Goal: Task Accomplishment & Management: Use online tool/utility

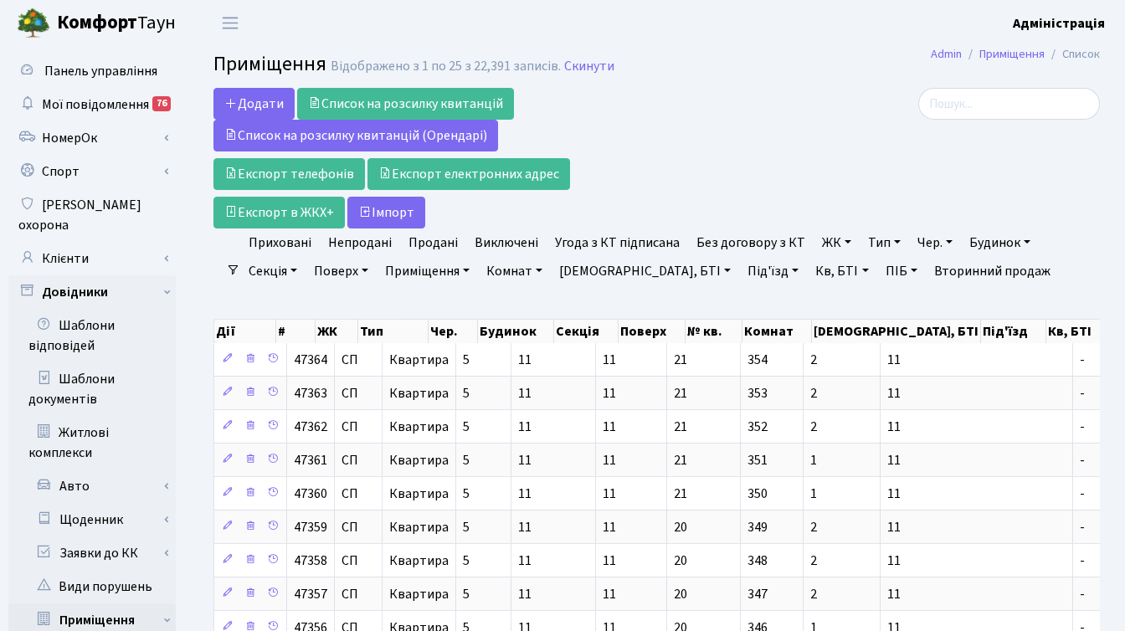
select select "25"
click at [85, 242] on link "Клієнти" at bounding box center [91, 258] width 167 height 33
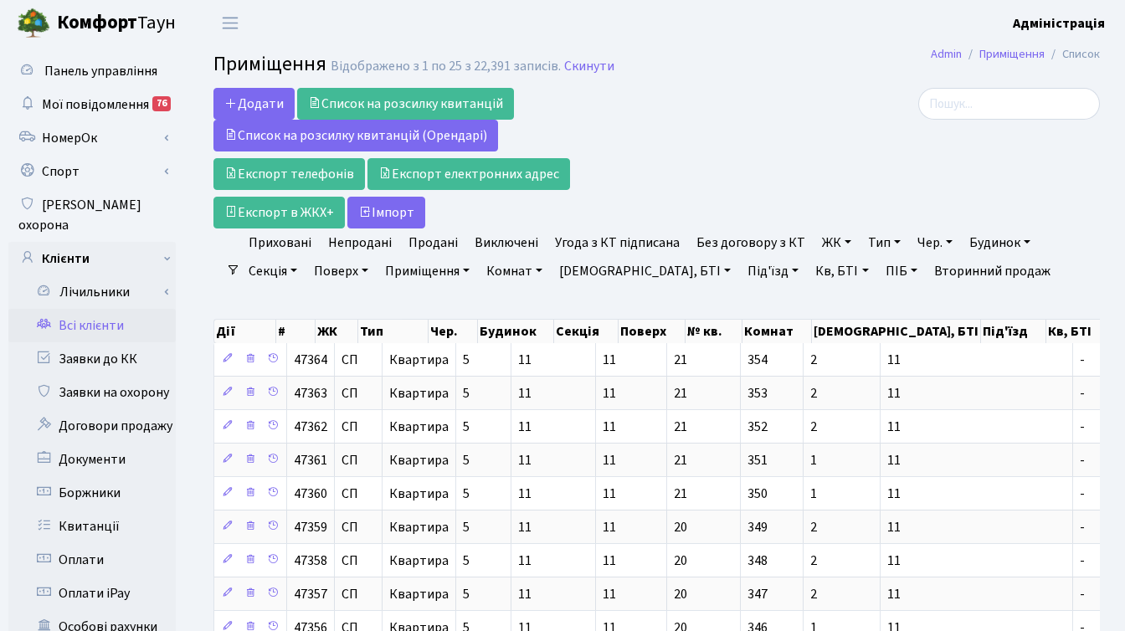
click at [97, 309] on link "Всі клієнти" at bounding box center [91, 325] width 167 height 33
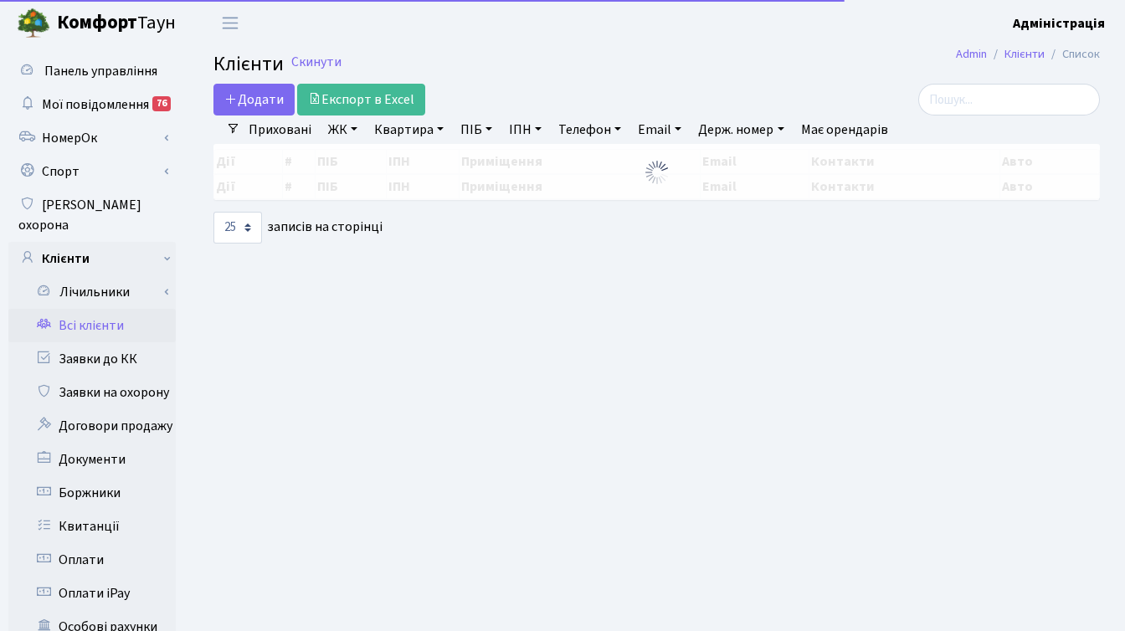
select select "25"
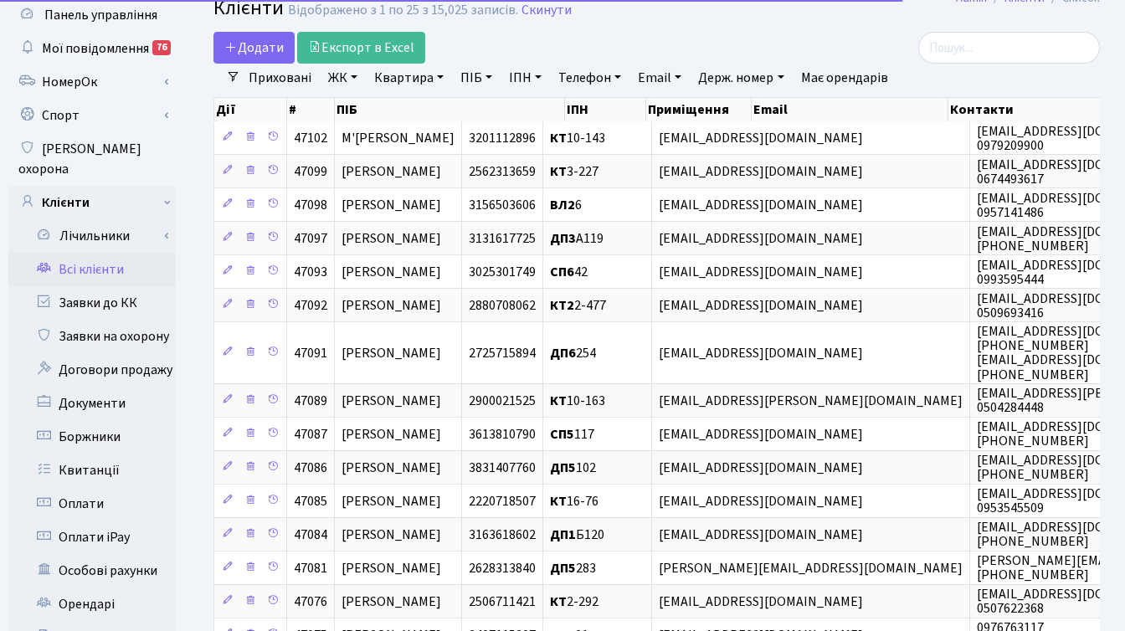
scroll to position [61, 0]
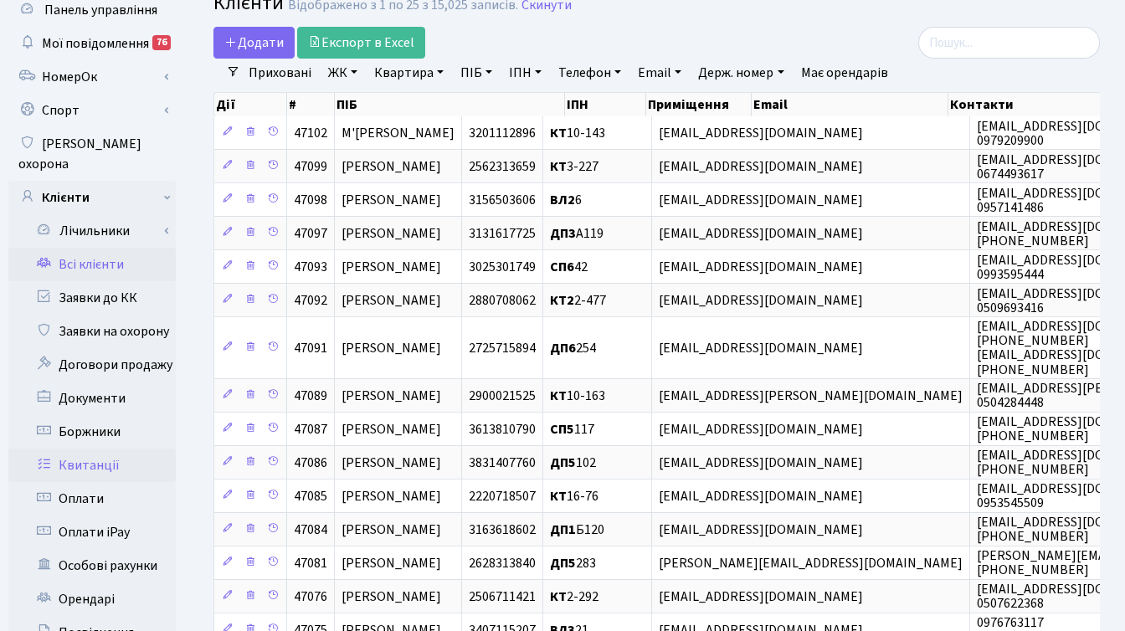
click at [80, 449] on link "Квитанції" at bounding box center [91, 465] width 167 height 33
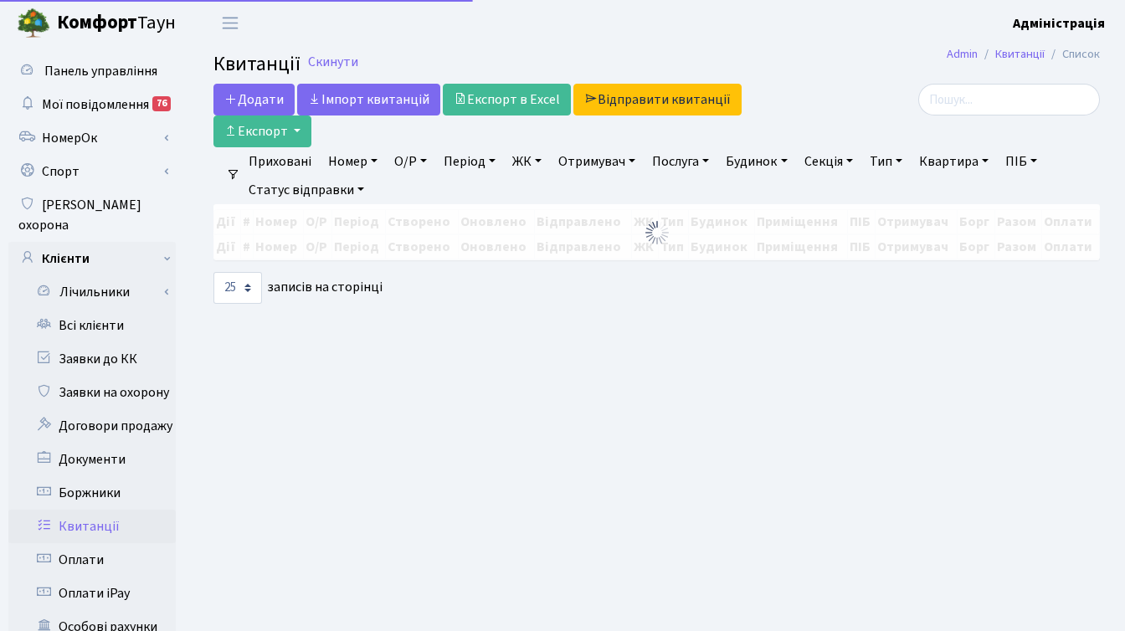
select select "25"
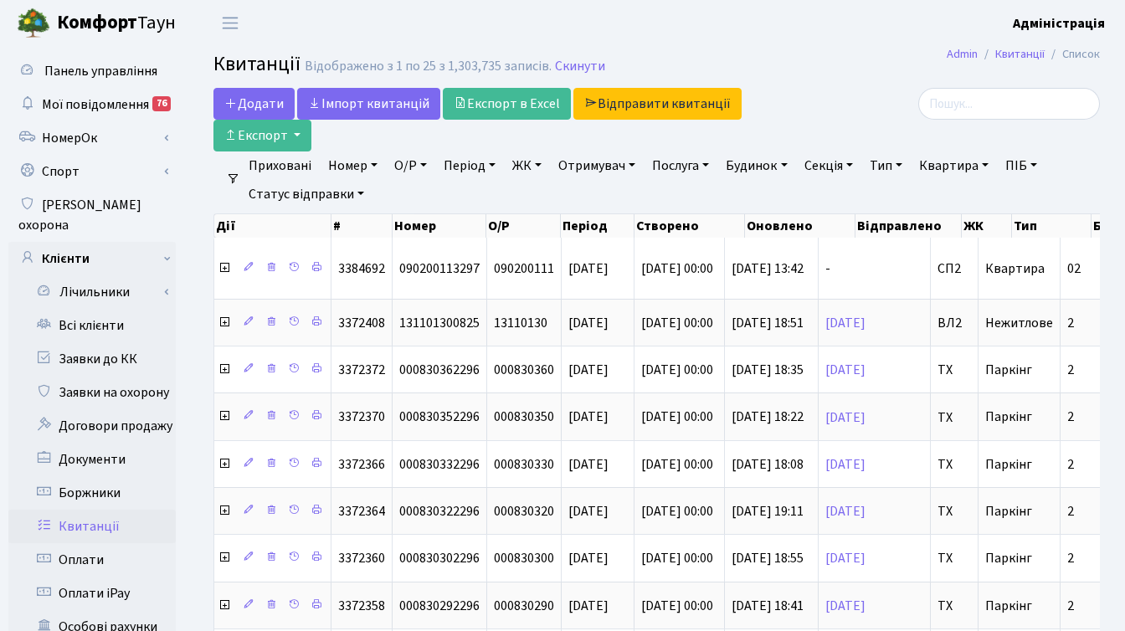
click at [533, 165] on link "ЖК" at bounding box center [527, 166] width 43 height 28
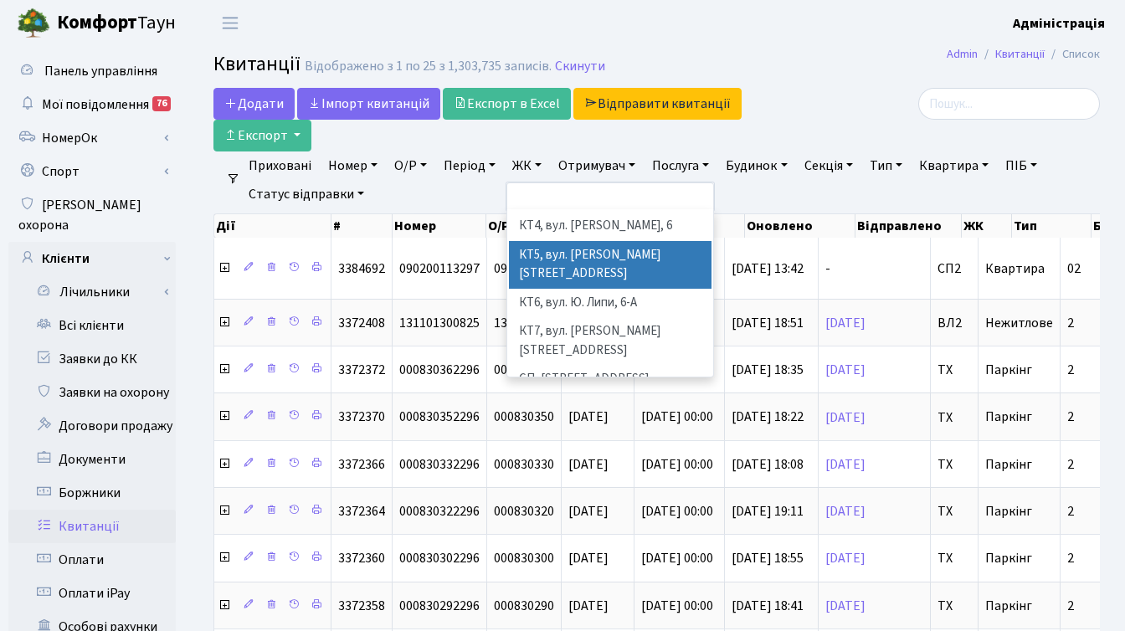
scroll to position [152, 0]
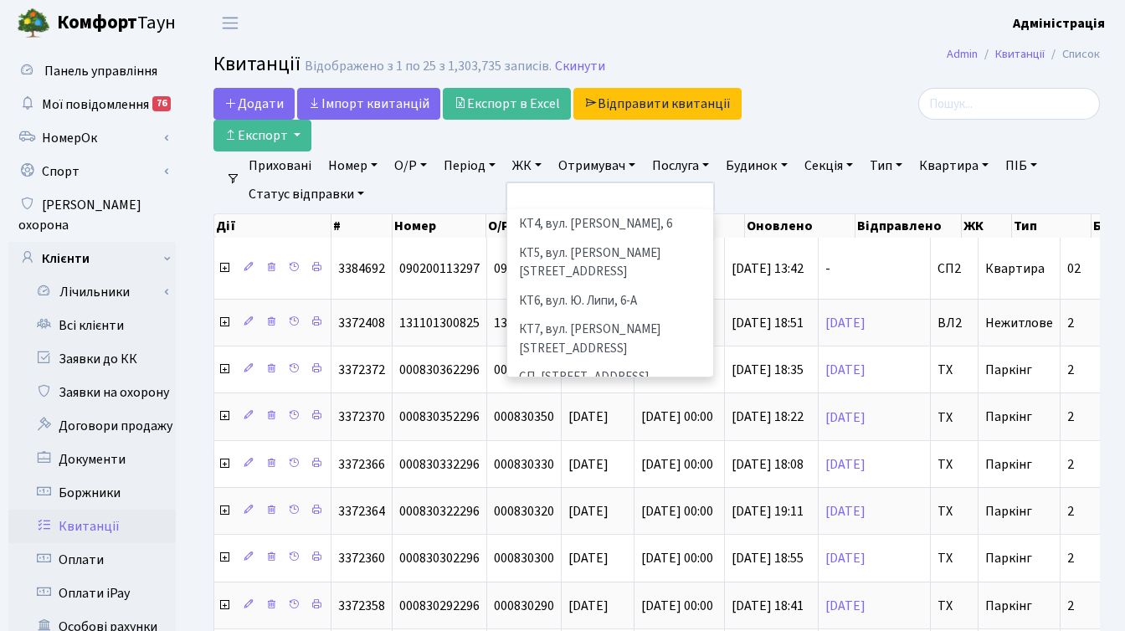
click at [569, 421] on li "[STREET_ADDRESS]" at bounding box center [610, 435] width 203 height 29
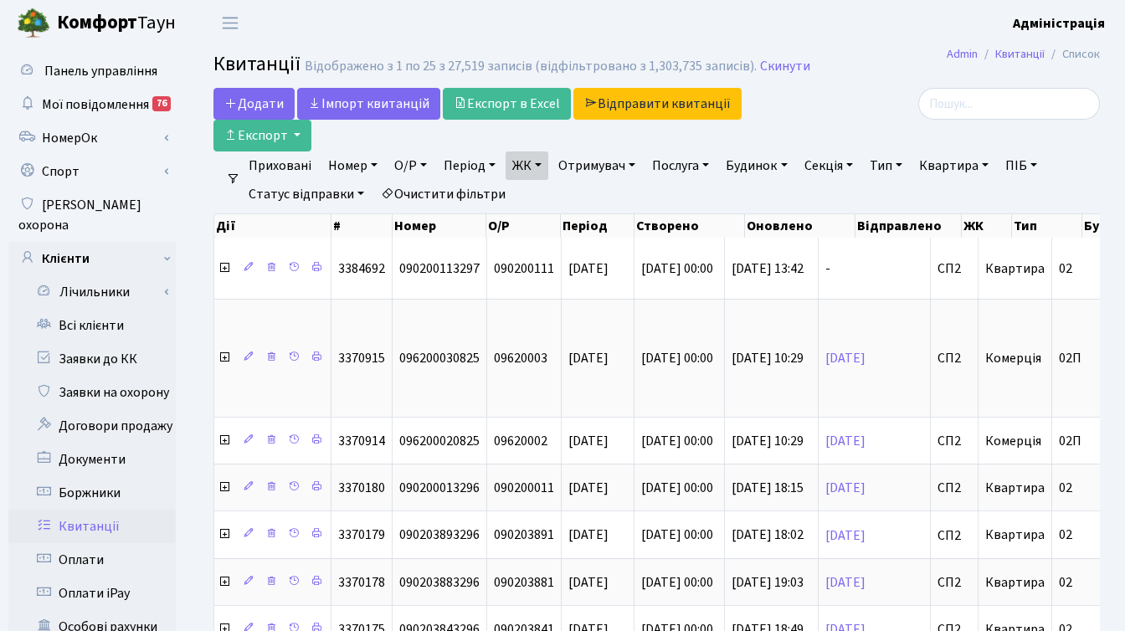
click at [944, 167] on link "Квартира" at bounding box center [954, 166] width 83 height 28
type input "256"
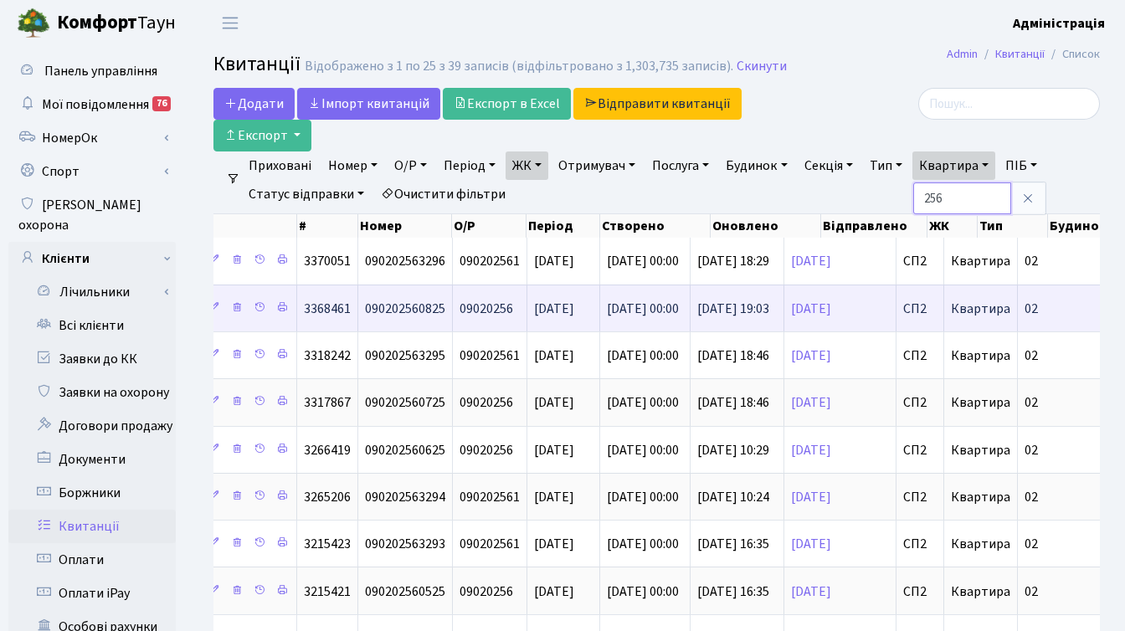
scroll to position [0, 672]
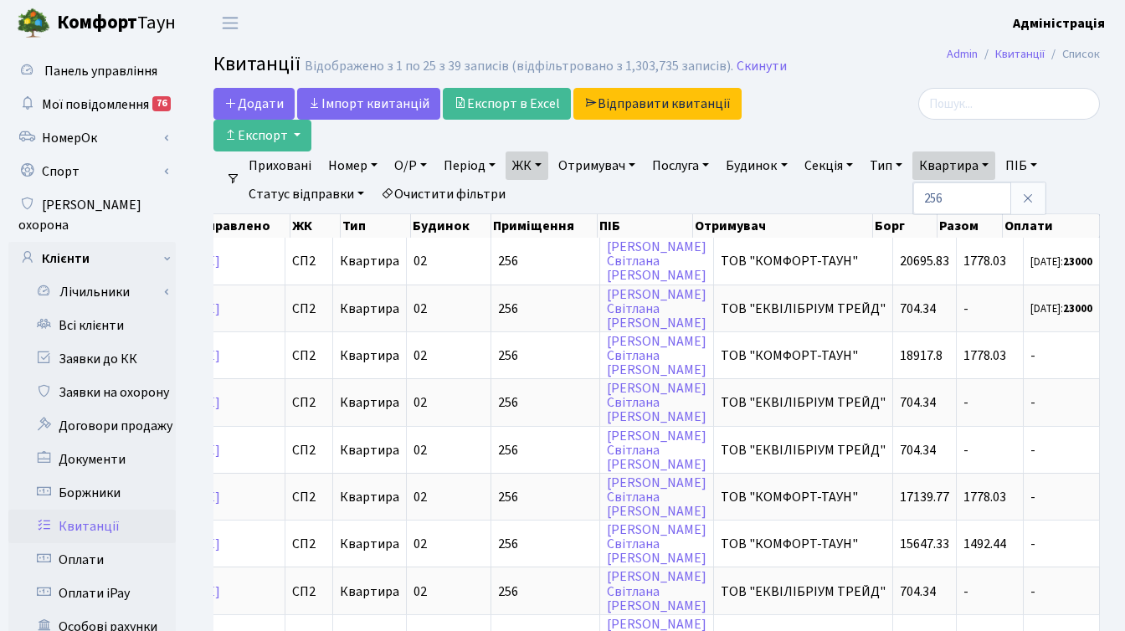
click at [884, 118] on div at bounding box center [960, 104] width 279 height 32
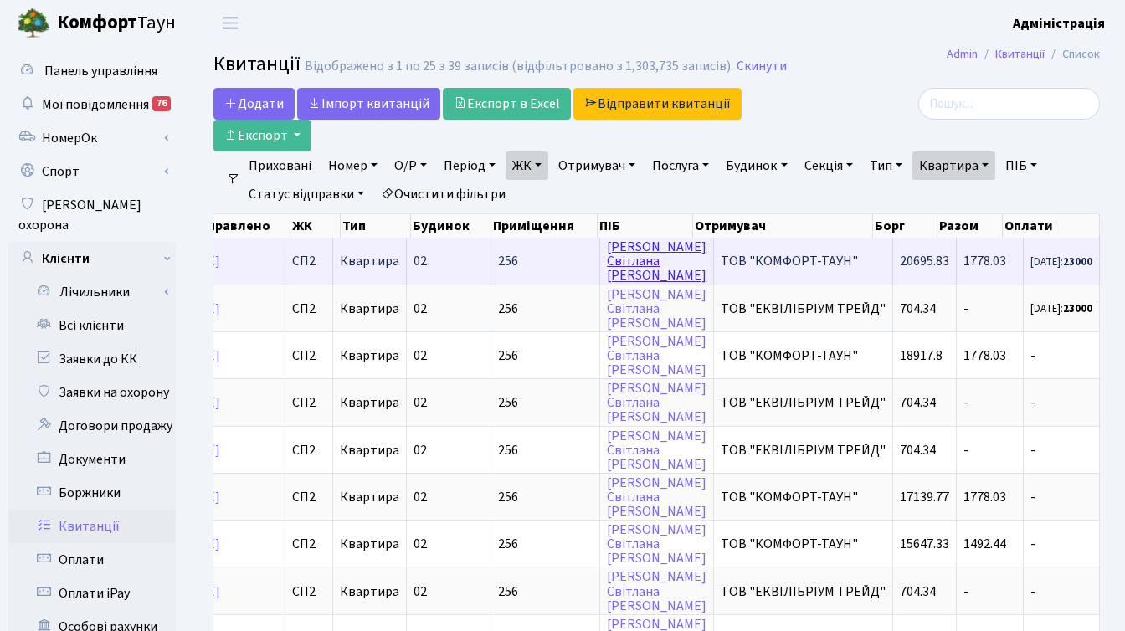
click at [632, 267] on link "Чередніченко Світлана Петрівна" at bounding box center [657, 261] width 100 height 47
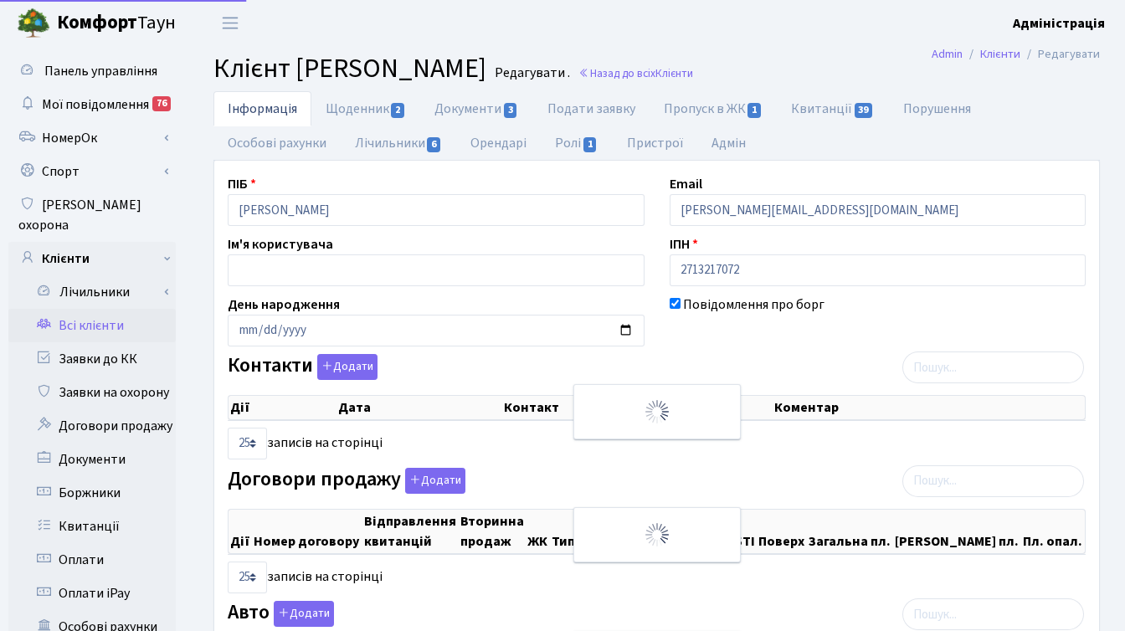
select select "25"
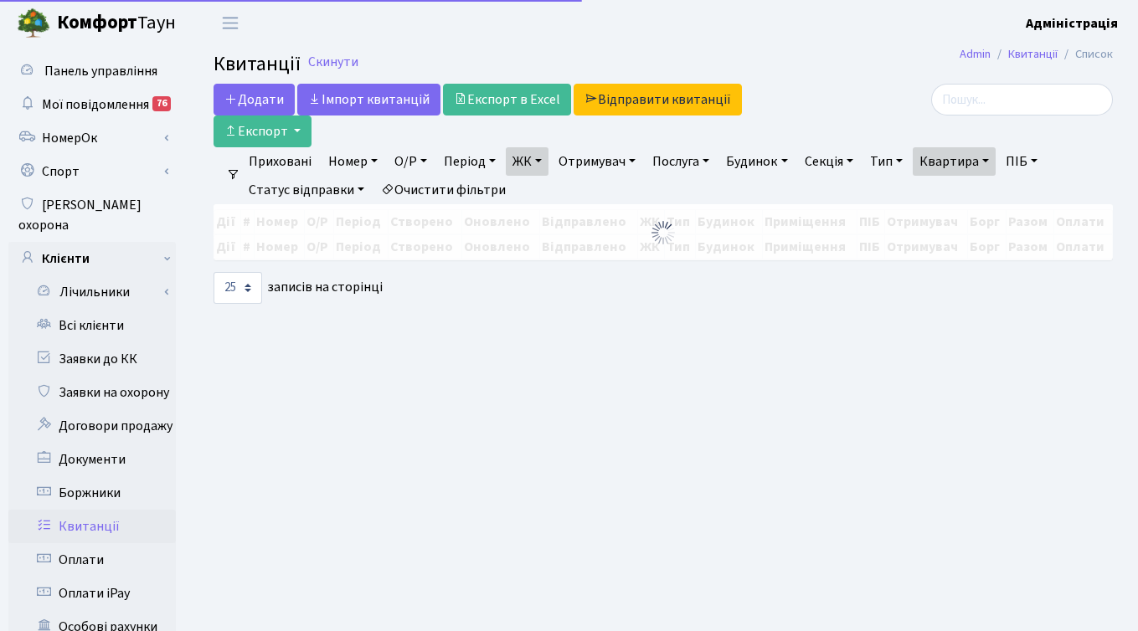
select select "25"
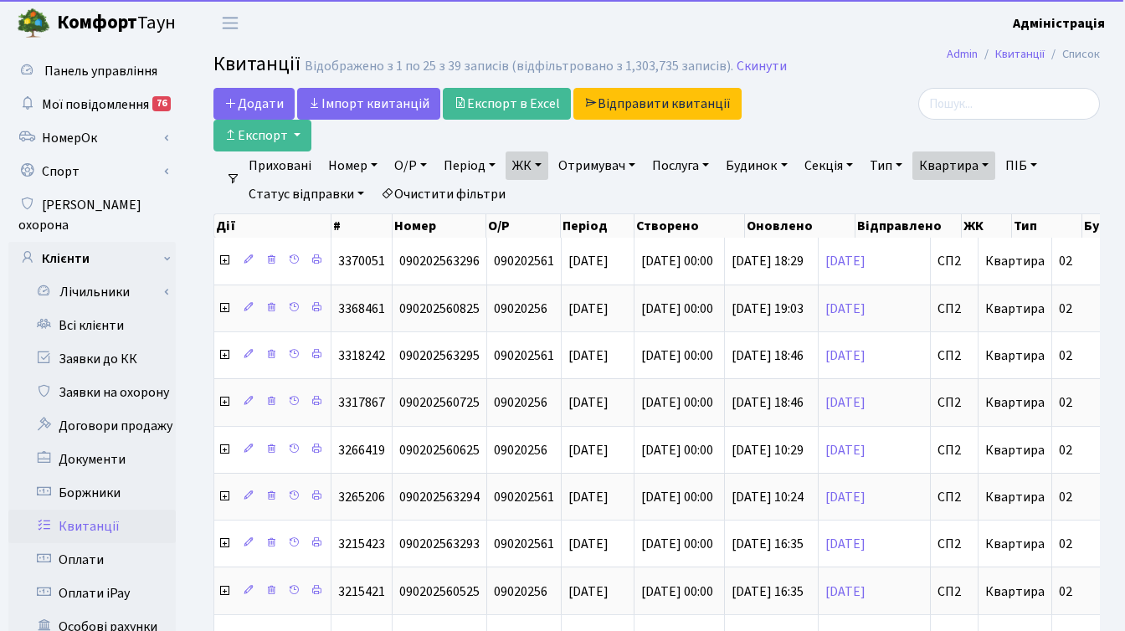
click at [458, 188] on link "Очистити фільтри" at bounding box center [443, 194] width 138 height 28
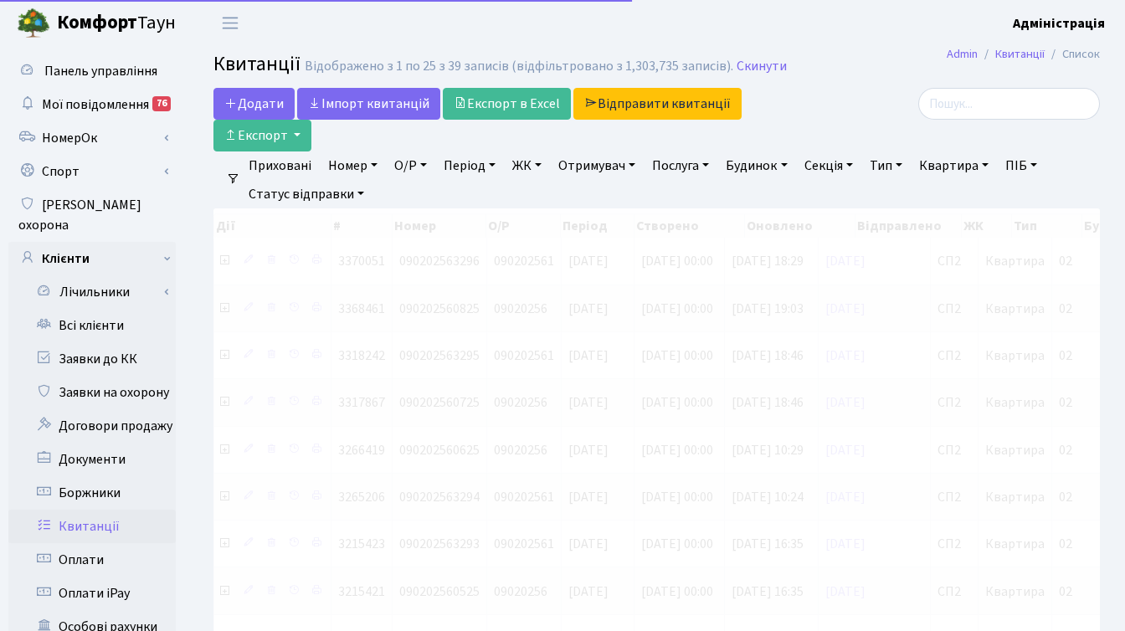
click at [892, 121] on div at bounding box center [961, 120] width 304 height 64
